Goal: Navigation & Orientation: Find specific page/section

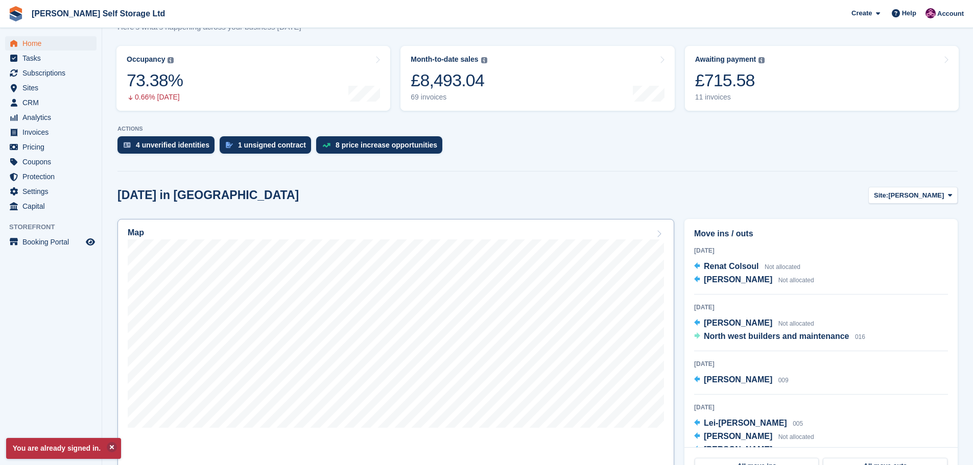
scroll to position [153, 0]
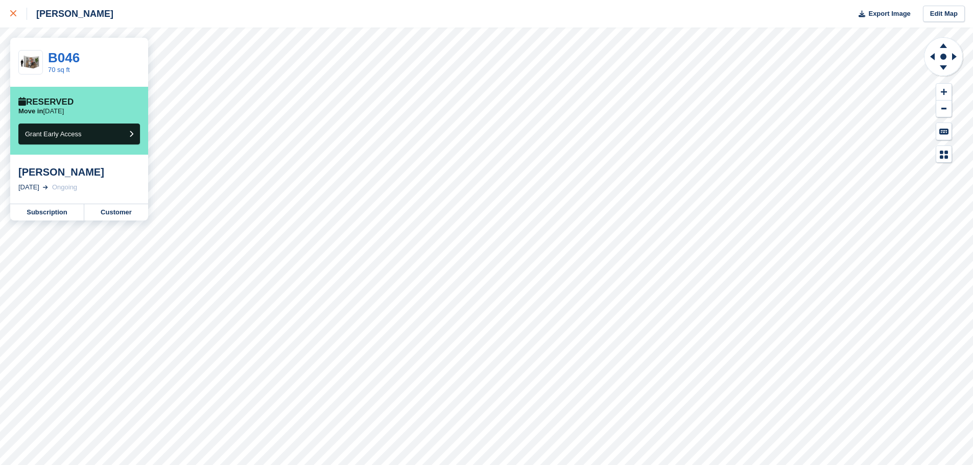
click at [11, 12] on icon at bounding box center [13, 13] width 6 height 6
